Goal: Information Seeking & Learning: Understand process/instructions

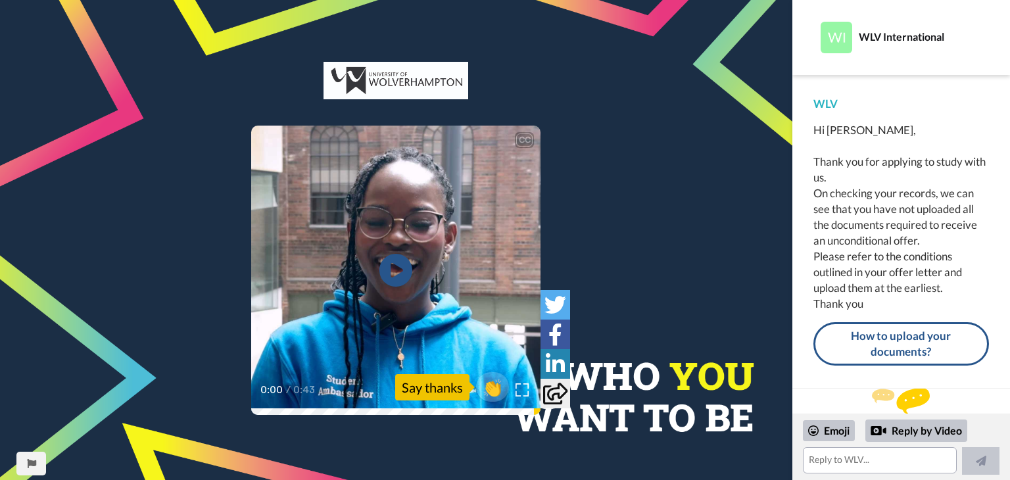
scroll to position [22, 0]
click at [395, 267] on icon "Play/Pause" at bounding box center [396, 270] width 35 height 62
click at [364, 252] on video at bounding box center [395, 270] width 289 height 289
click at [387, 257] on icon at bounding box center [396, 270] width 35 height 35
click at [392, 269] on icon "Play/Pause" at bounding box center [396, 270] width 35 height 62
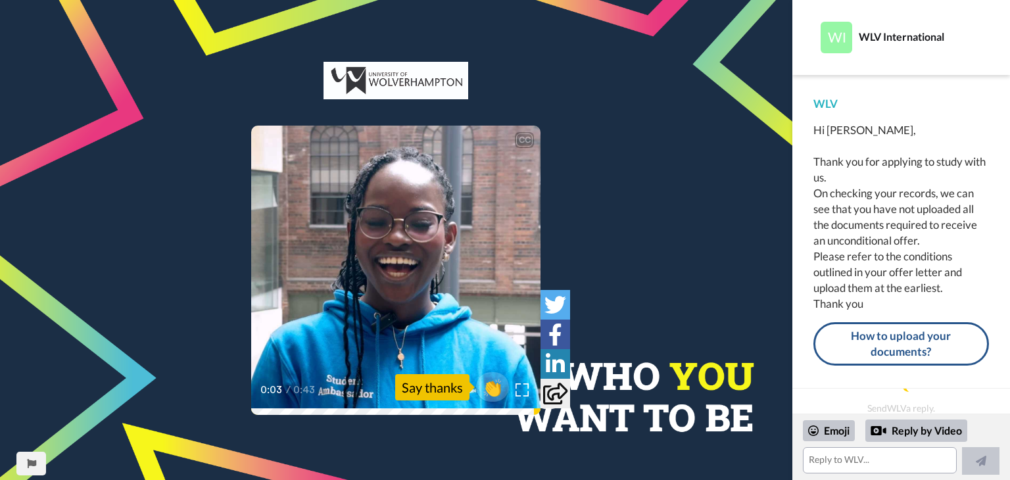
click at [374, 239] on video at bounding box center [395, 270] width 289 height 289
click at [400, 265] on icon at bounding box center [396, 270] width 35 height 35
click at [877, 349] on link "How to upload your documents?" at bounding box center [901, 344] width 176 height 44
click at [406, 263] on icon at bounding box center [396, 270] width 35 height 35
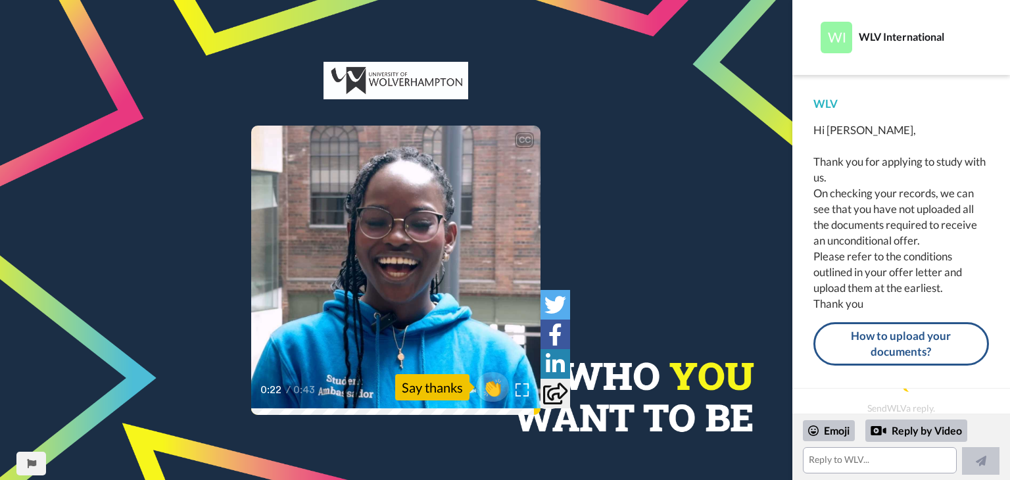
click at [370, 313] on video at bounding box center [395, 270] width 289 height 289
